Goal: Check status: Check status

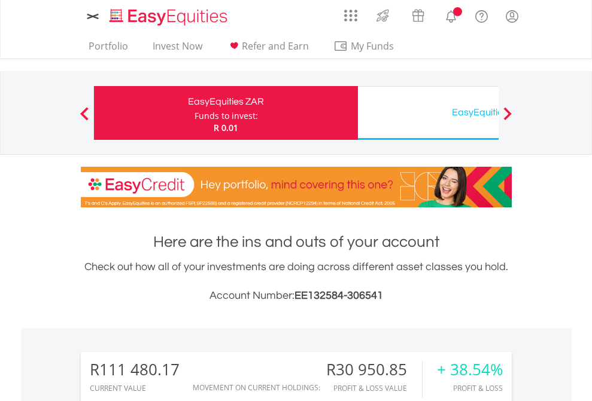
scroll to position [115, 188]
click at [194, 113] on div "Funds to invest:" at bounding box center [225, 116] width 63 height 12
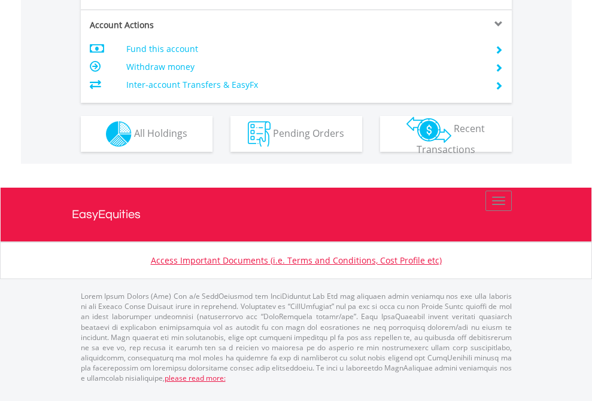
scroll to position [1044, 0]
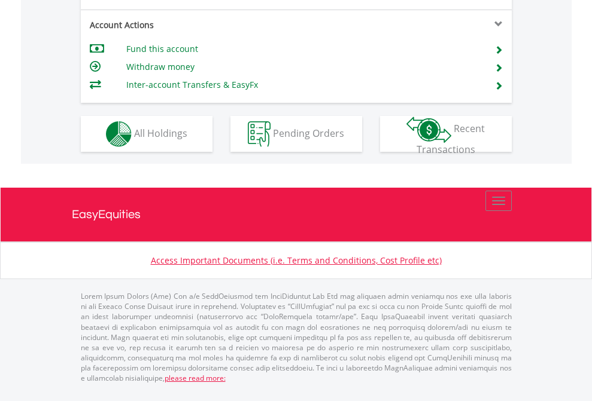
scroll to position [1147, 0]
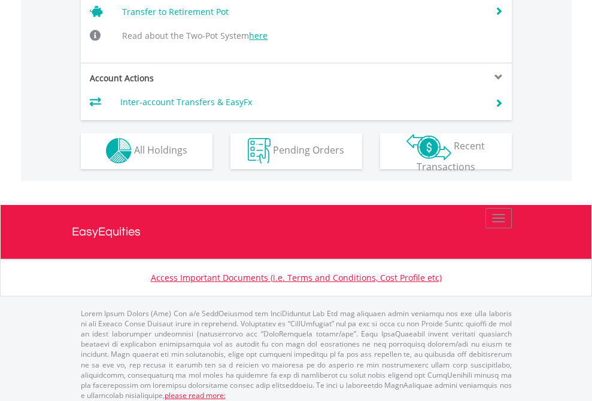
scroll to position [1171, 0]
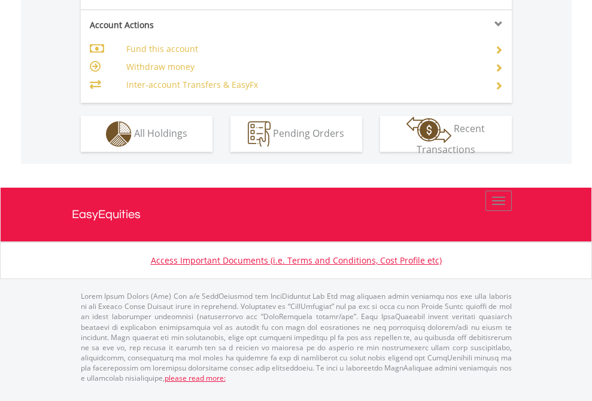
scroll to position [1123, 0]
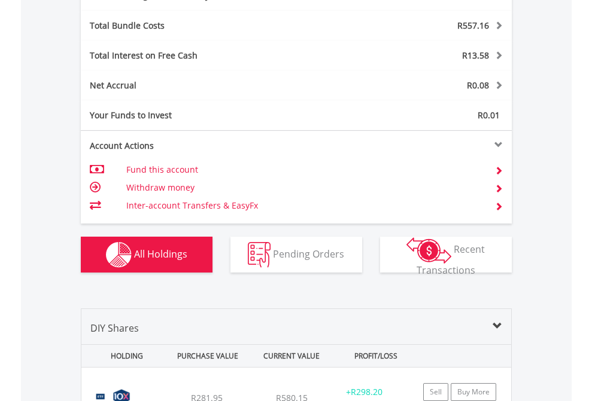
scroll to position [1426, 0]
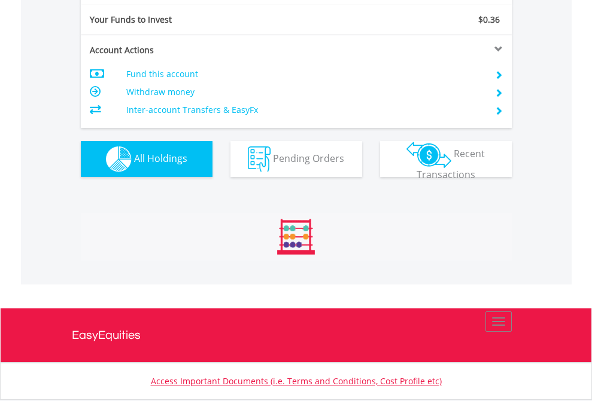
scroll to position [115, 188]
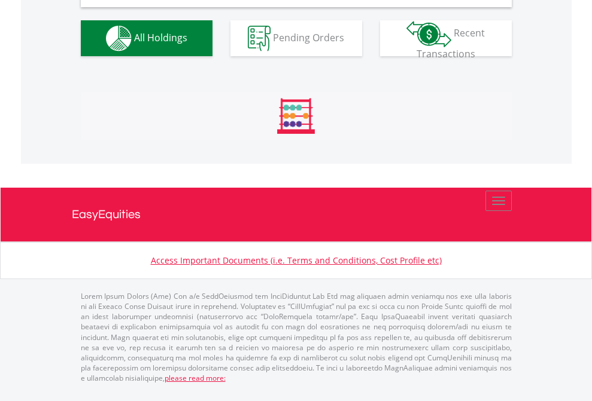
scroll to position [1156, 0]
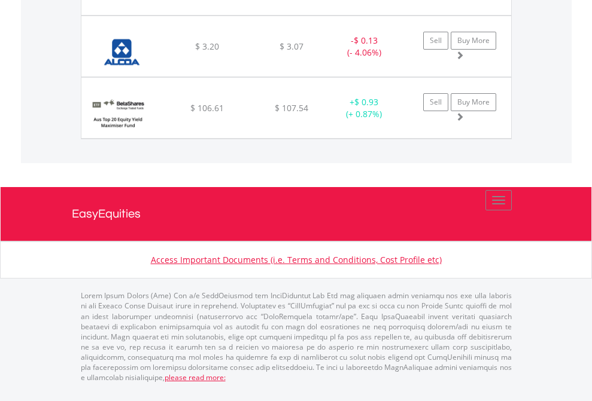
scroll to position [86, 0]
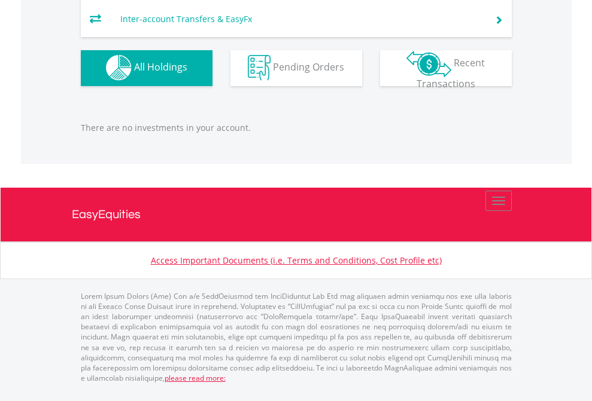
scroll to position [115, 188]
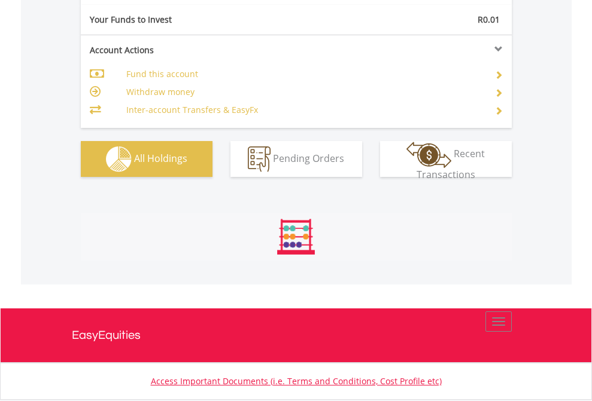
scroll to position [1330, 0]
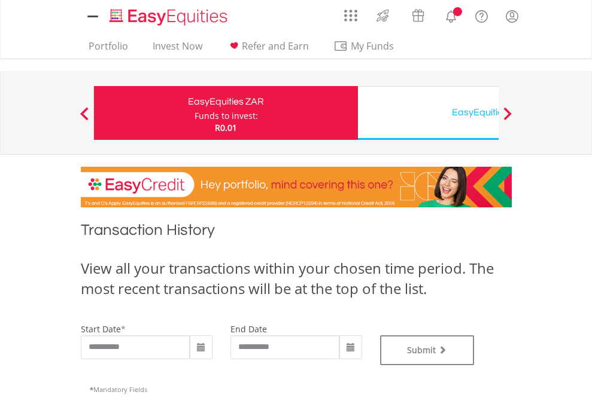
type input "**********"
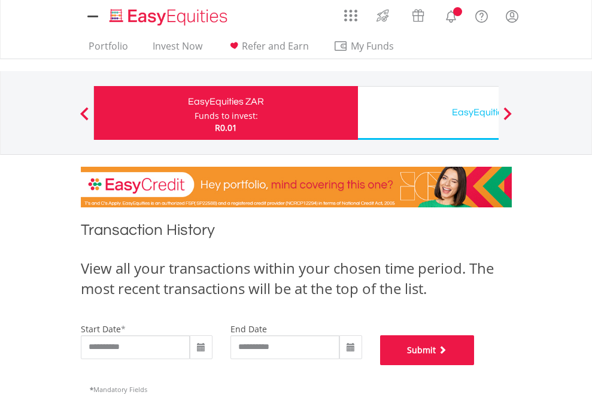
click at [474, 366] on button "Submit" at bounding box center [427, 351] width 95 height 30
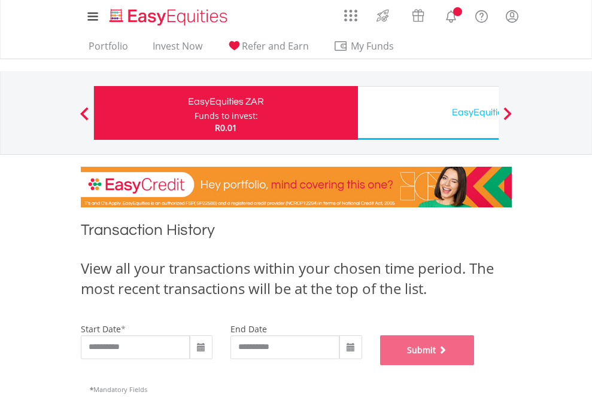
scroll to position [485, 0]
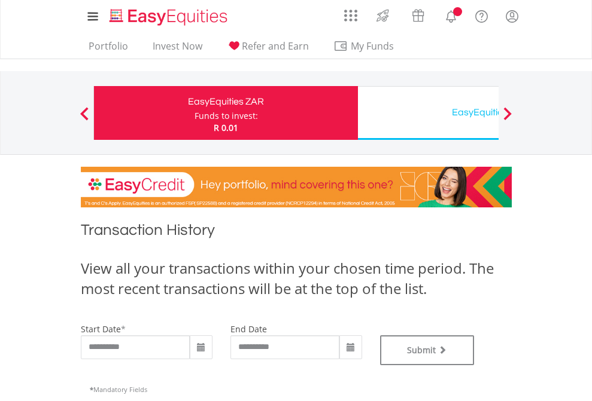
click at [428, 113] on div "EasyEquities USD" at bounding box center [489, 112] width 249 height 17
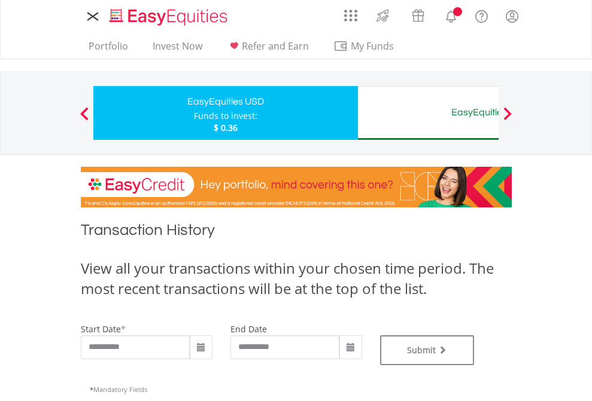
type input "**********"
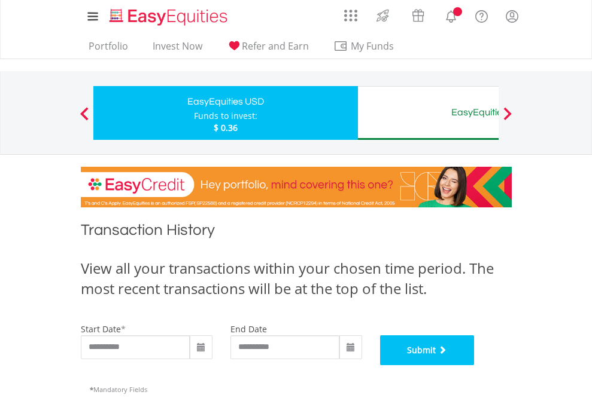
click at [474, 366] on button "Submit" at bounding box center [427, 351] width 95 height 30
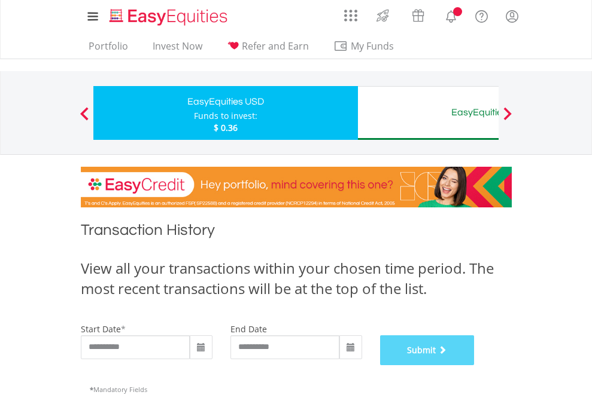
scroll to position [485, 0]
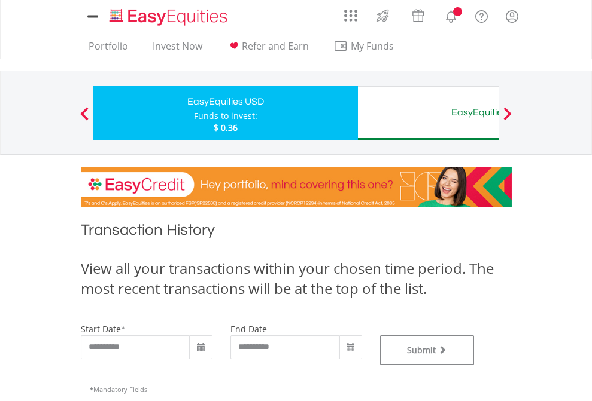
click at [428, 113] on div "EasyEquities AUD" at bounding box center [489, 112] width 249 height 17
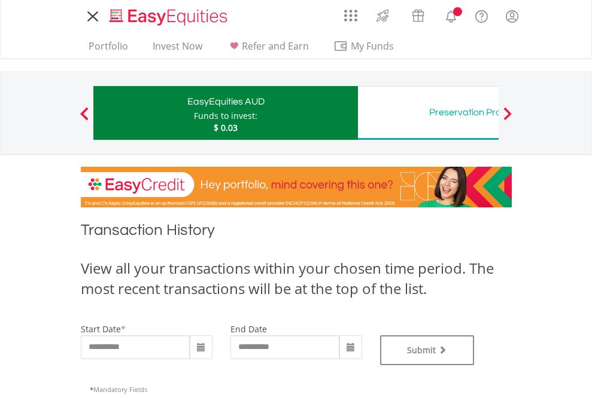
type input "**********"
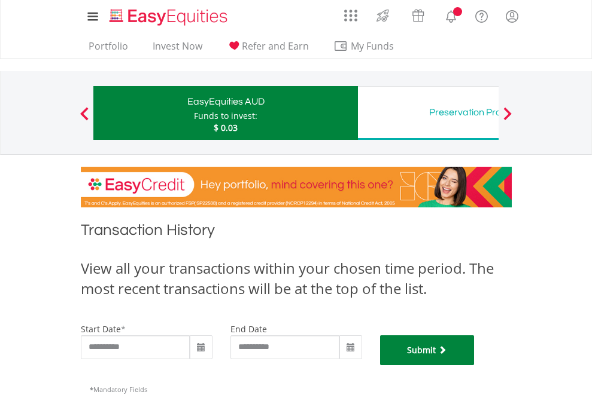
click at [474, 366] on button "Submit" at bounding box center [427, 351] width 95 height 30
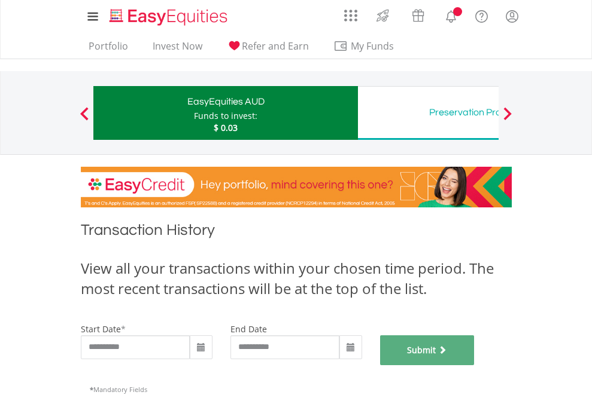
scroll to position [485, 0]
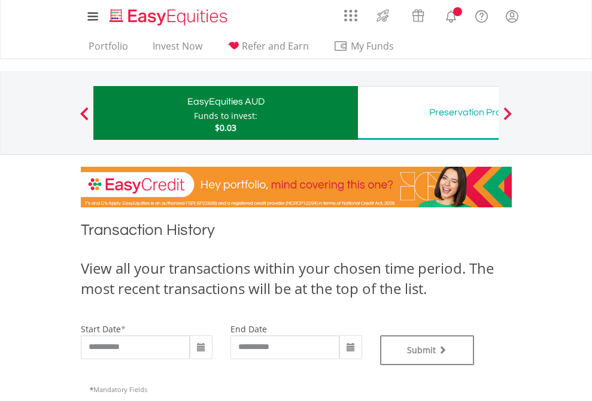
click at [428, 113] on div "Preservation Provident Fund" at bounding box center [489, 112] width 249 height 17
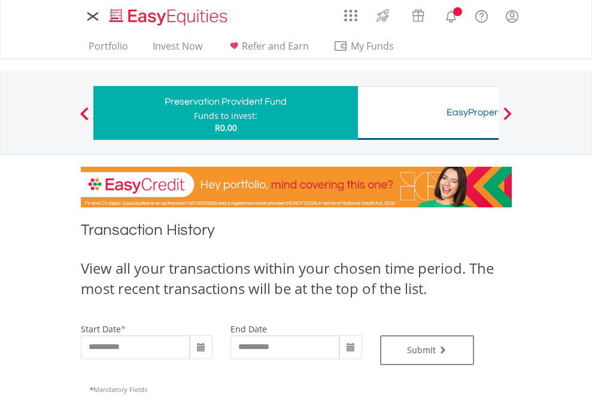
type input "**********"
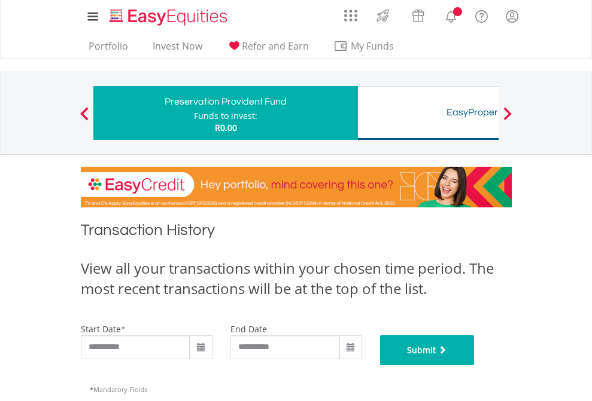
click at [474, 366] on button "Submit" at bounding box center [427, 351] width 95 height 30
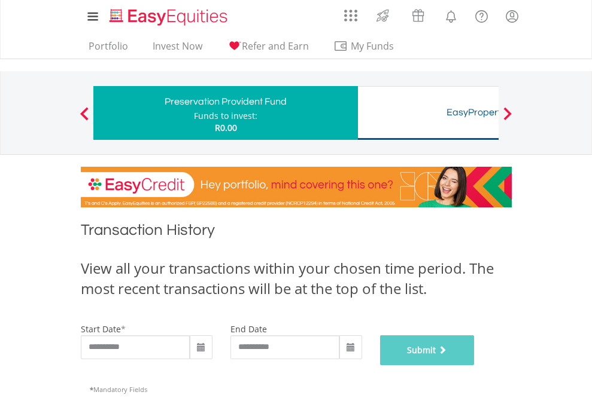
scroll to position [485, 0]
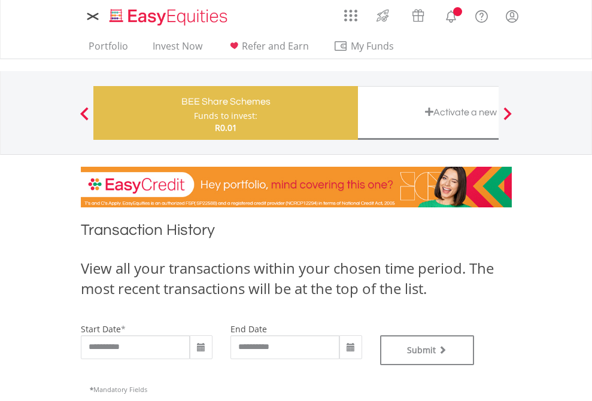
type input "**********"
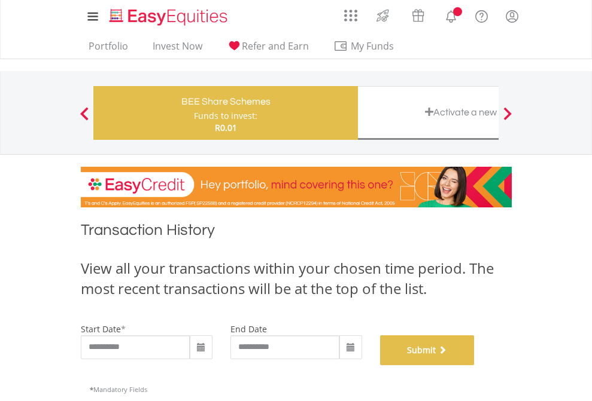
click at [474, 366] on button "Submit" at bounding box center [427, 351] width 95 height 30
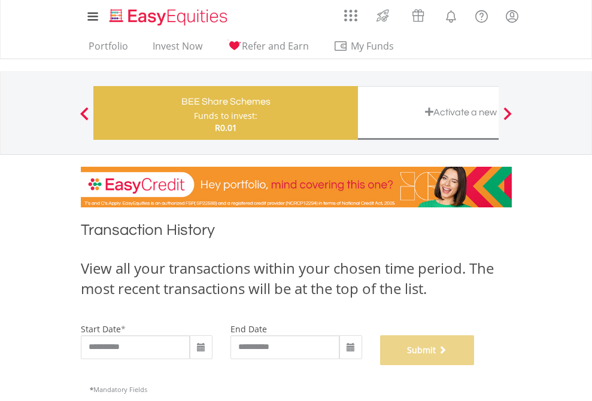
scroll to position [485, 0]
